Goal: Subscribe to service/newsletter

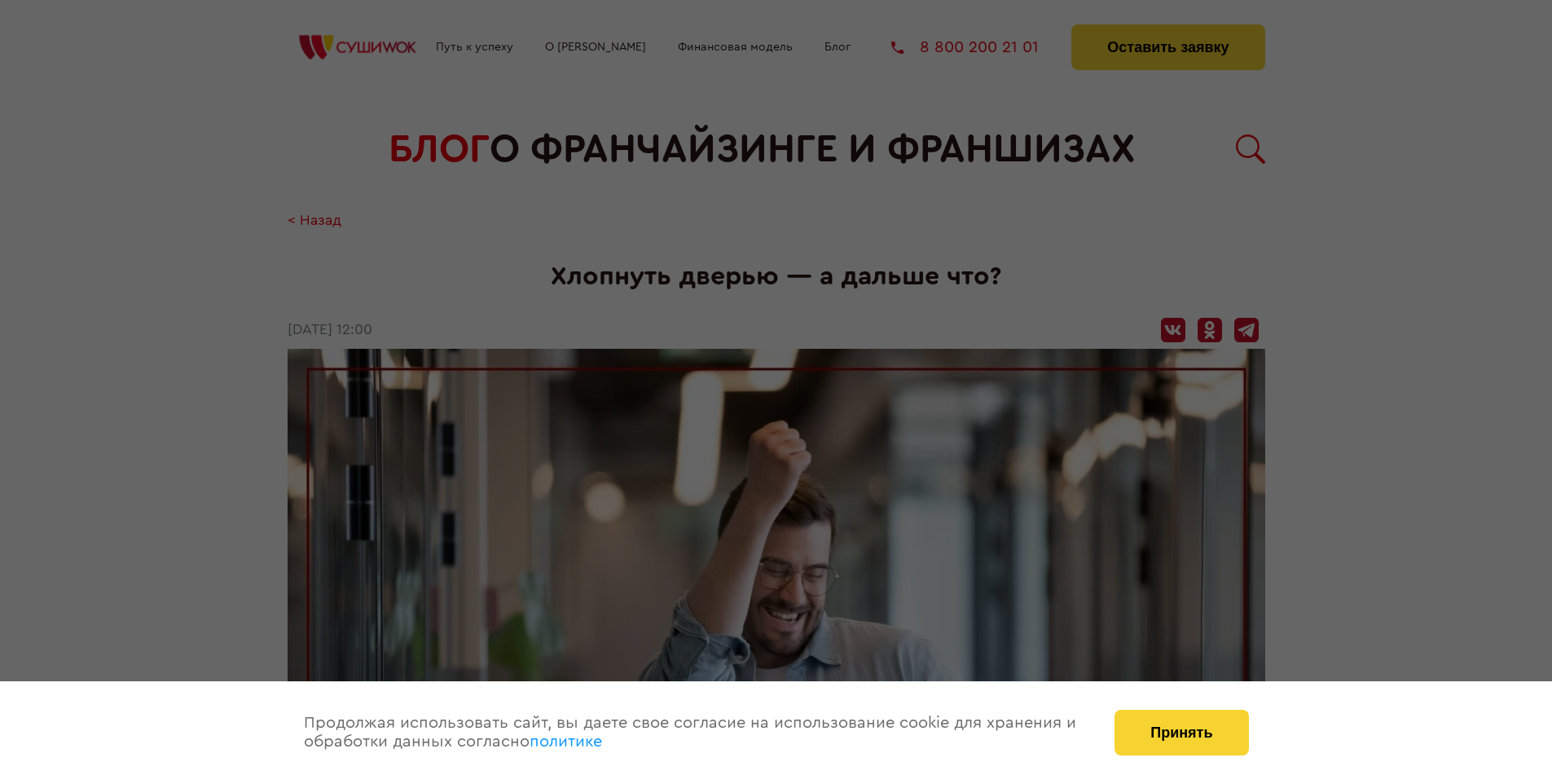
scroll to position [1354, 0]
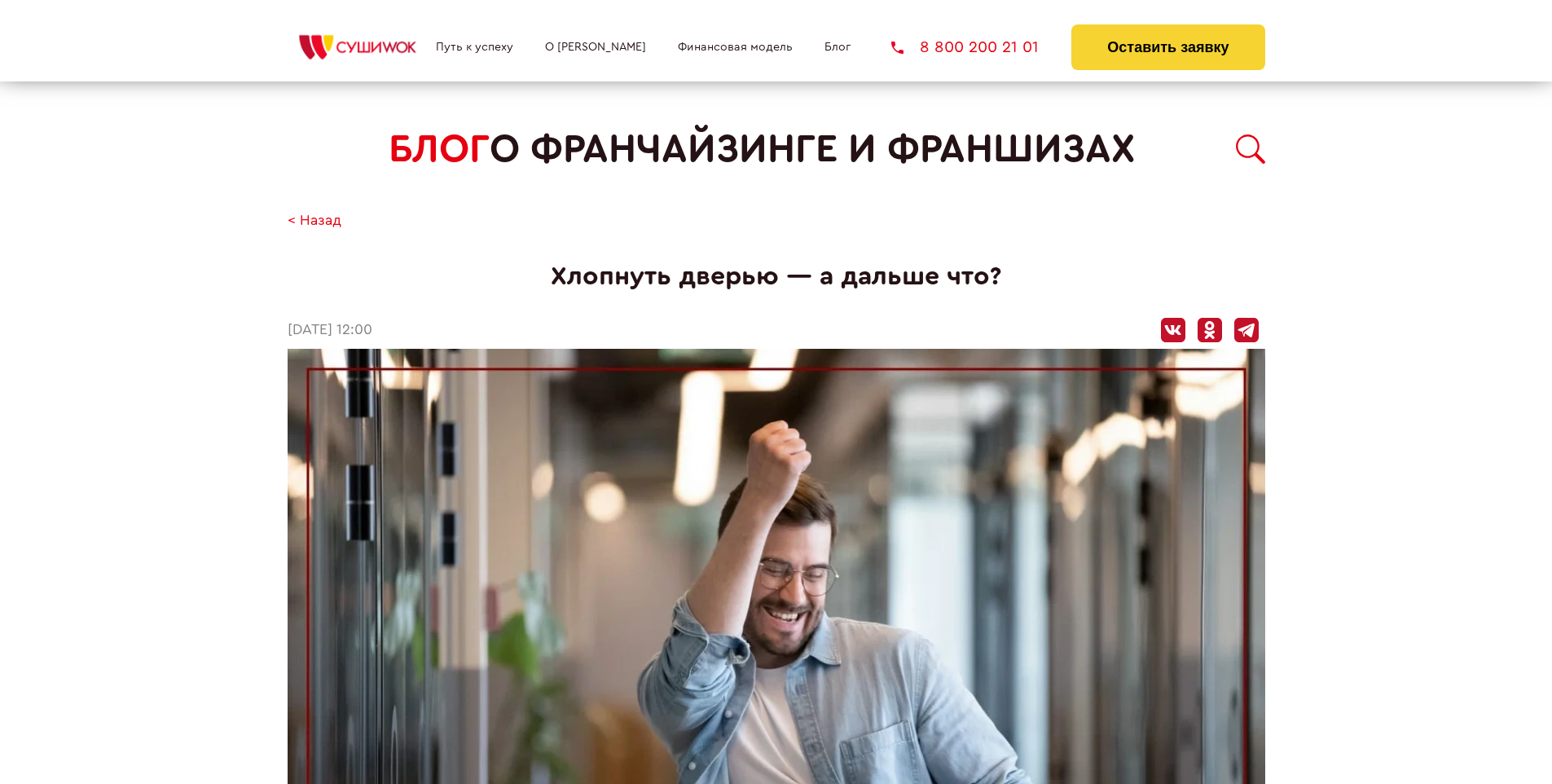
scroll to position [1354, 0]
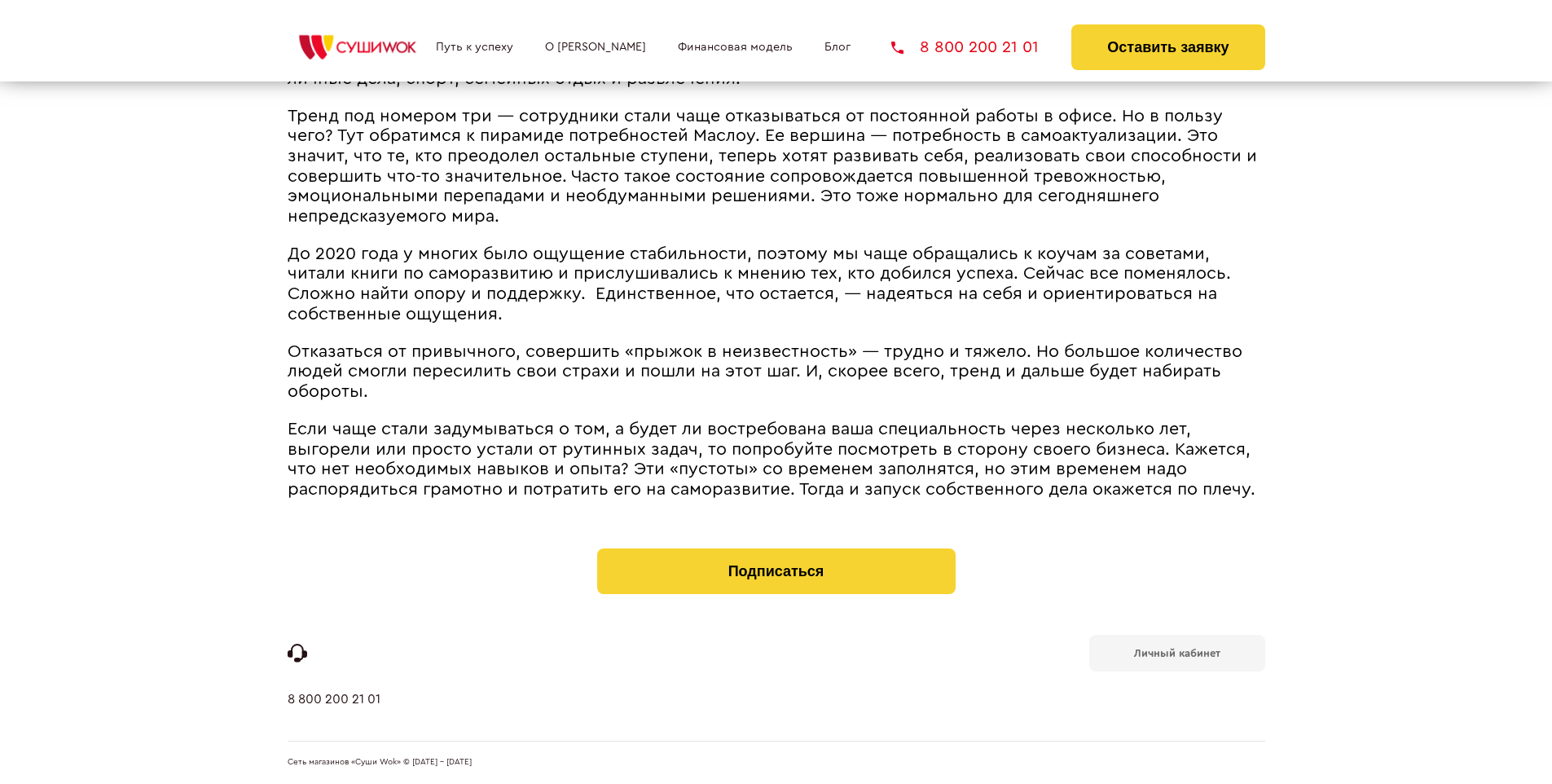
click at [1176, 652] on b "Личный кабинет" at bounding box center [1177, 653] width 86 height 11
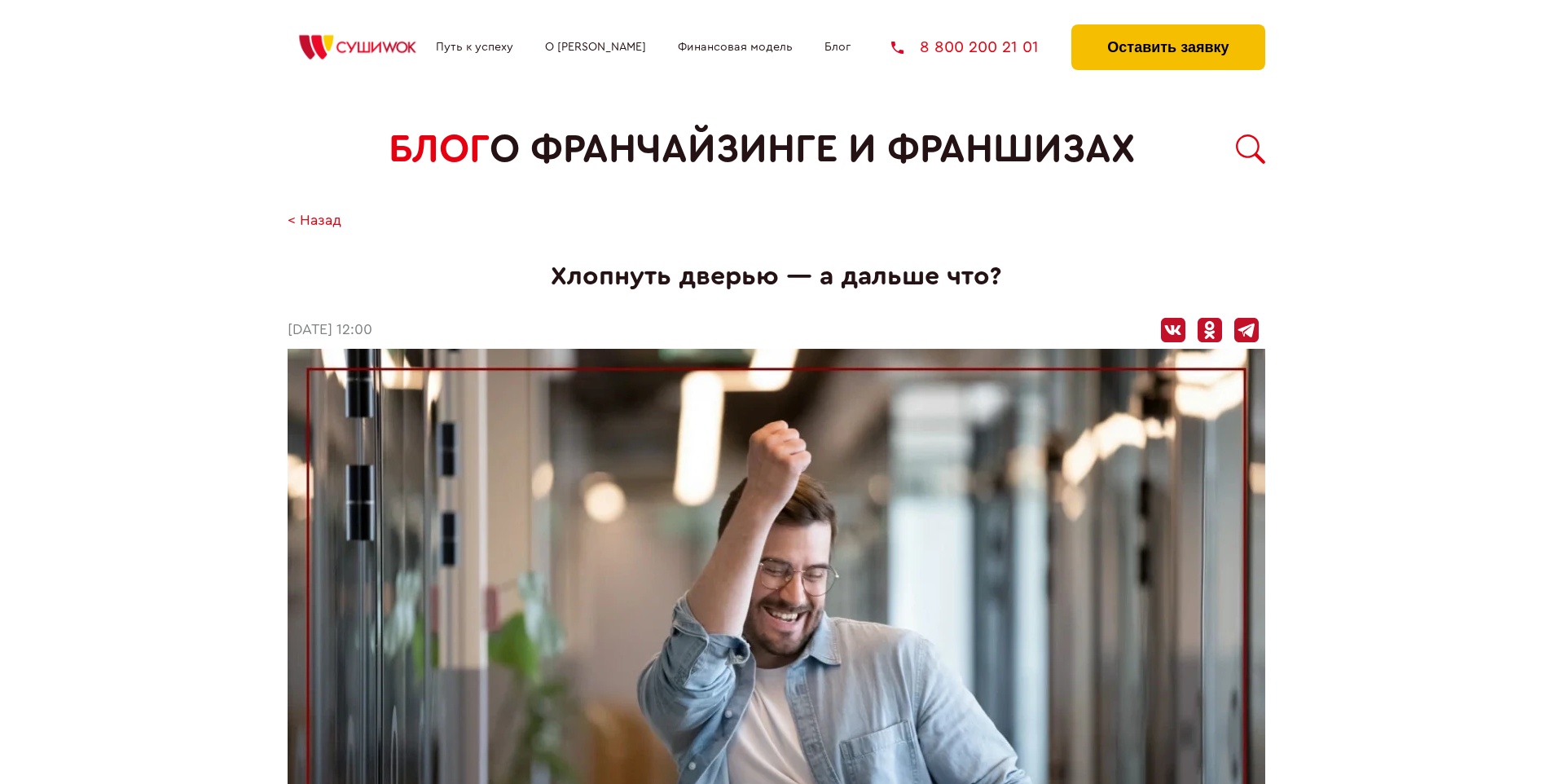
click at [1168, 29] on button "Оставить заявку" at bounding box center [1168, 48] width 193 height 46
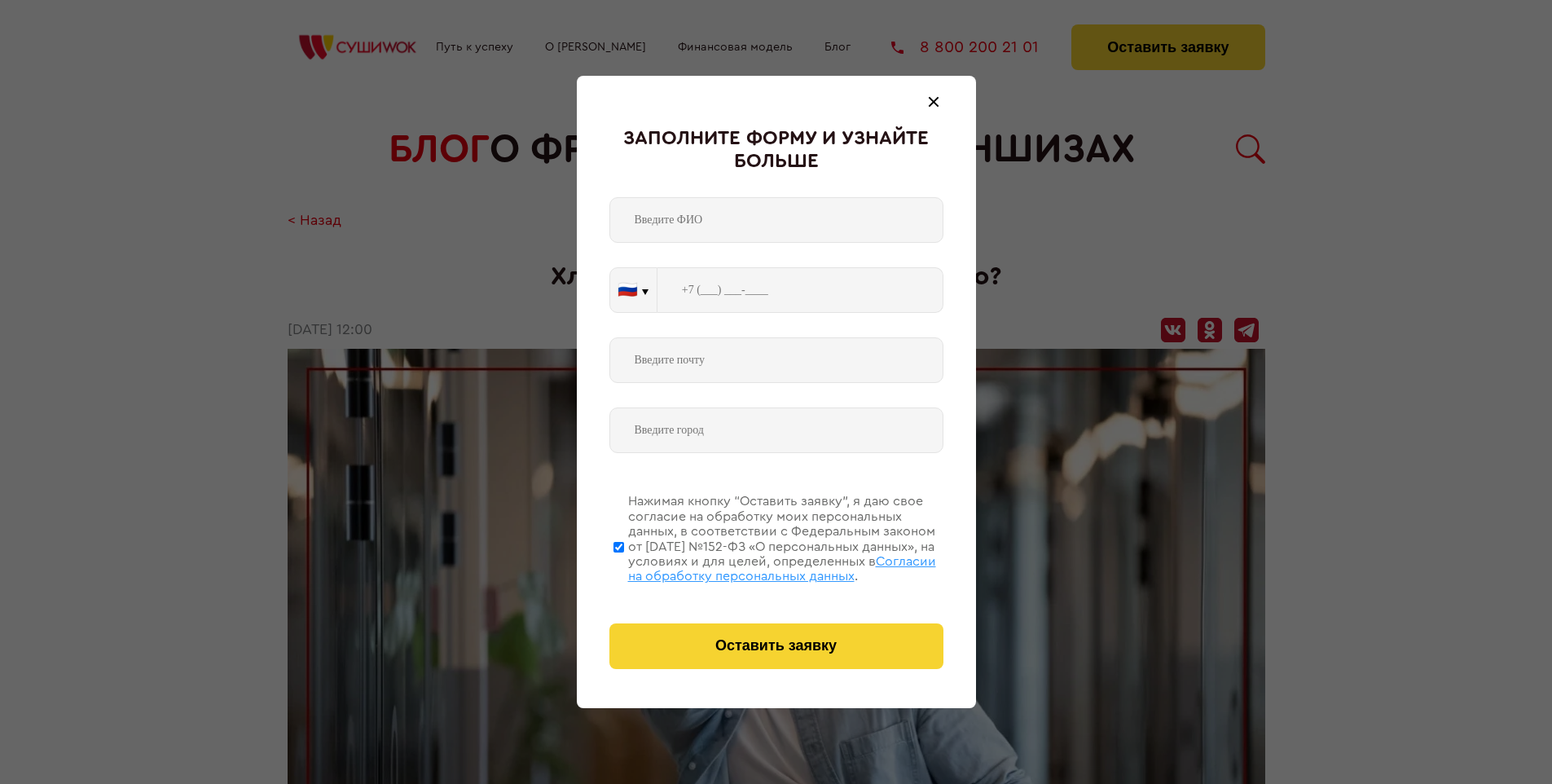
click at [755, 566] on span "Согласии на обработку персональных данных" at bounding box center [782, 569] width 308 height 28
click at [624, 566] on input "Нажимая кнопку “Оставить заявку”, я даю свое согласие на обработку моих персона…" at bounding box center [618, 546] width 11 height 131
checkbox input "false"
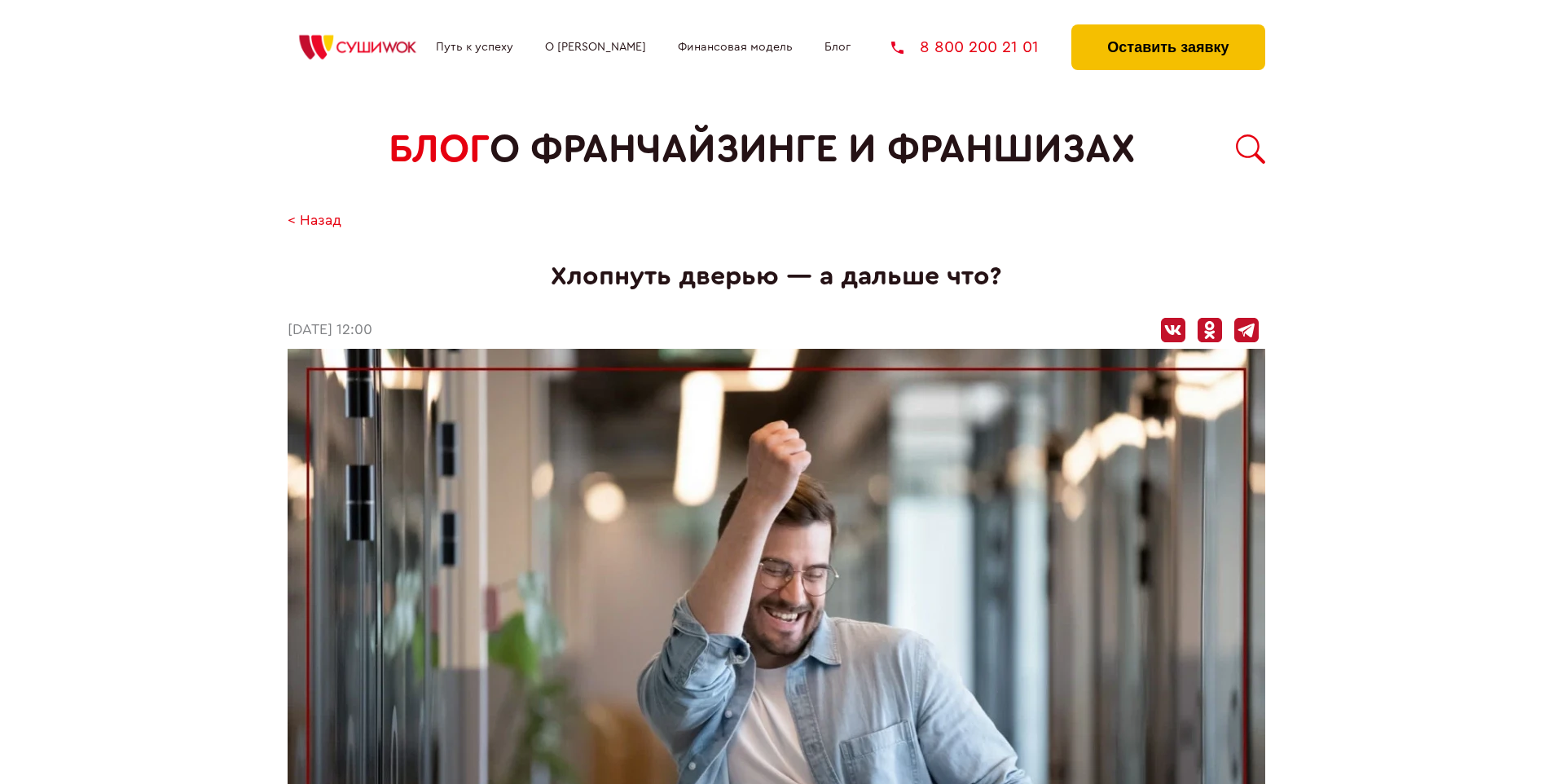
click at [1168, 29] on button "Оставить заявку" at bounding box center [1168, 48] width 193 height 46
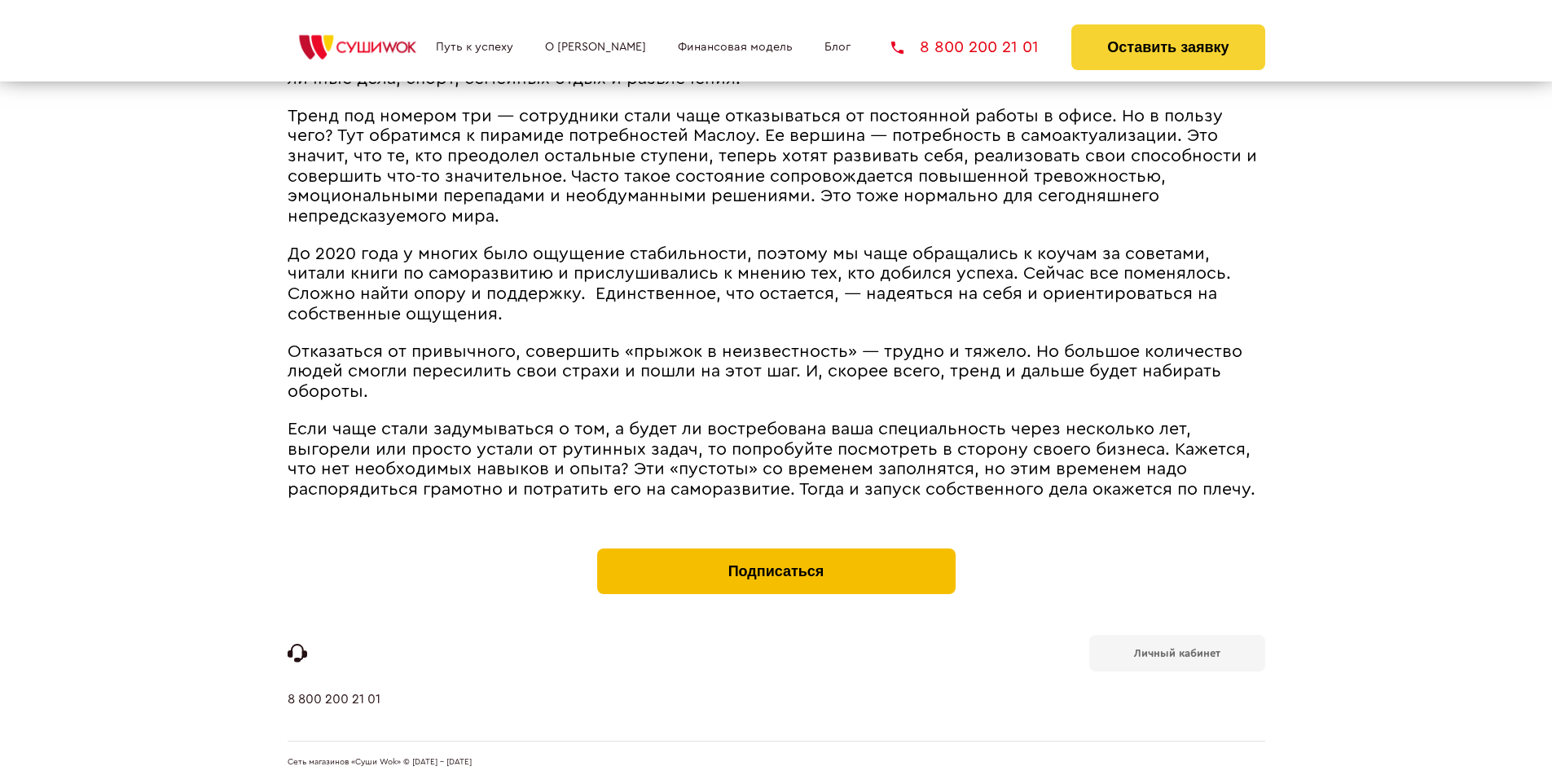
click at [776, 552] on button "Подписаться" at bounding box center [777, 571] width 358 height 46
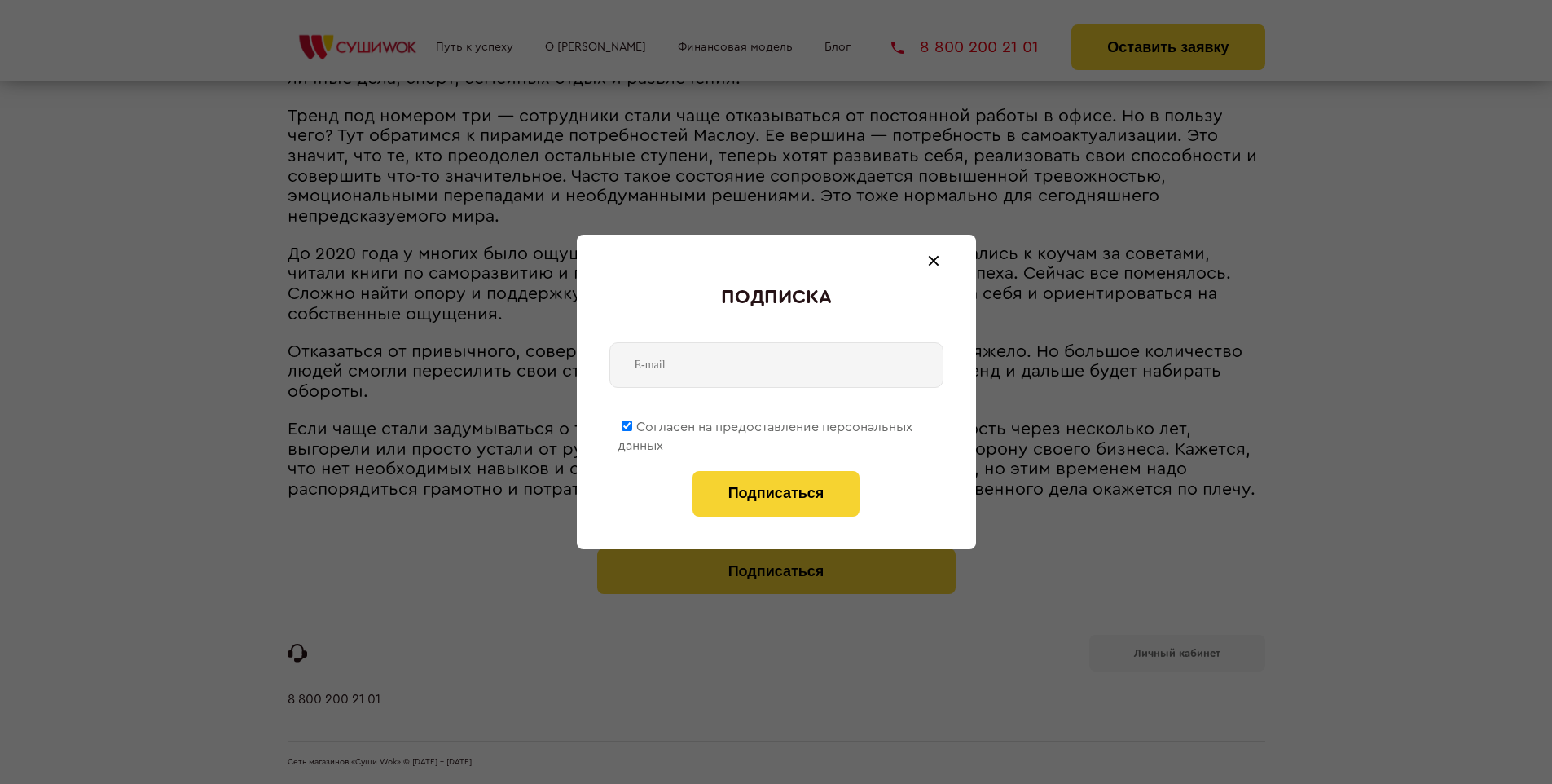
click at [766, 423] on span "Согласен на предоставление персональных данных" at bounding box center [764, 436] width 295 height 32
click at [632, 423] on input "Согласен на предоставление персональных данных" at bounding box center [626, 426] width 11 height 11
checkbox input "false"
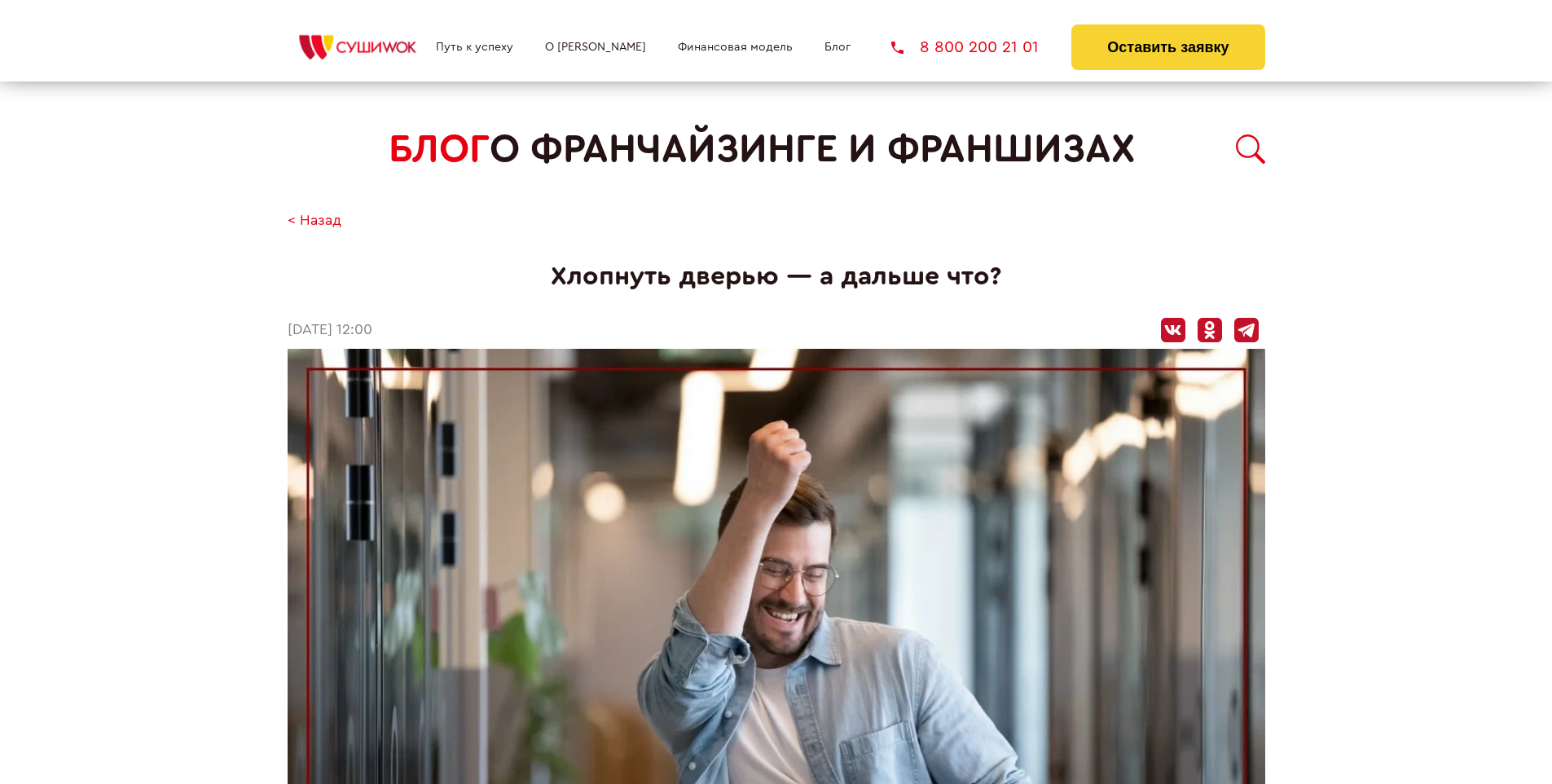
scroll to position [1354, 0]
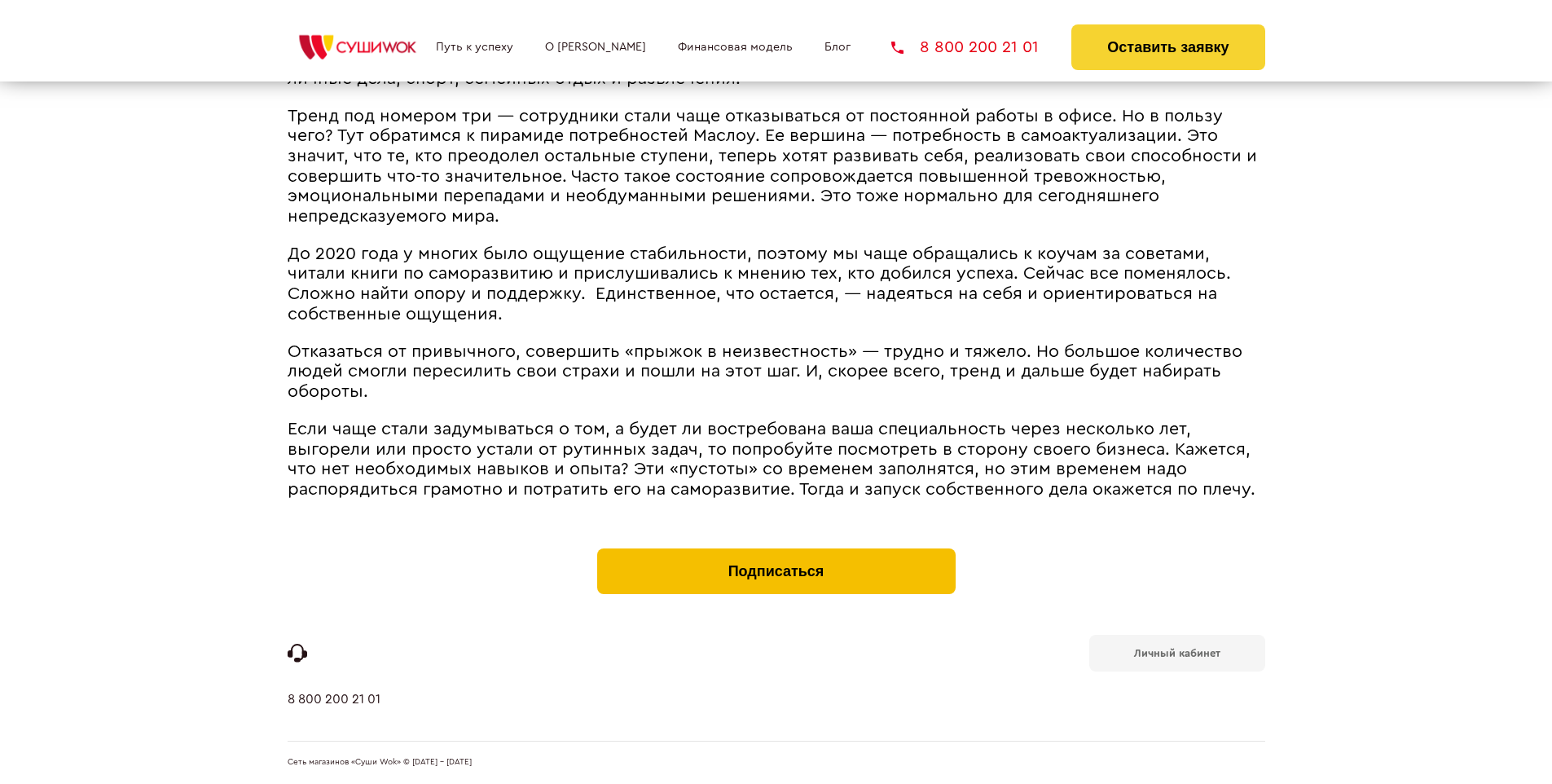
click at [776, 552] on button "Подписаться" at bounding box center [777, 571] width 358 height 46
